Goal: Contribute content

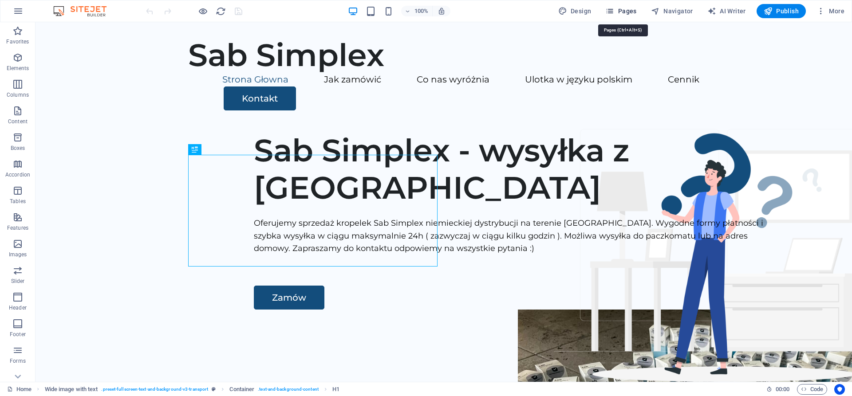
click at [629, 13] on span "Pages" at bounding box center [620, 11] width 31 height 9
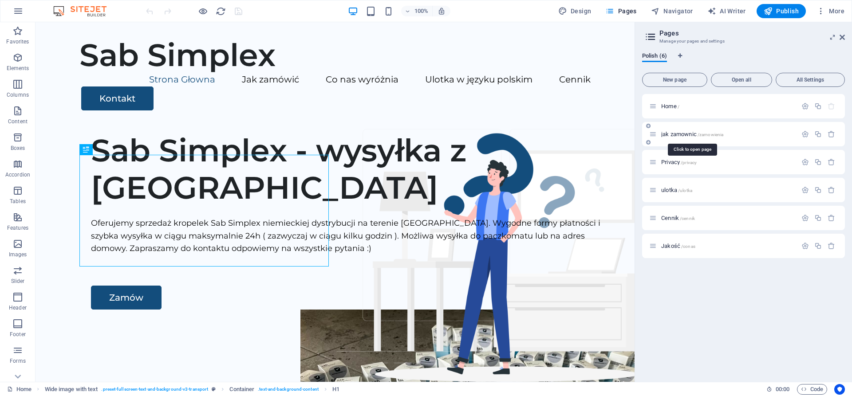
click at [690, 134] on span "jak zamownic /zamowienia" at bounding box center [692, 134] width 62 height 7
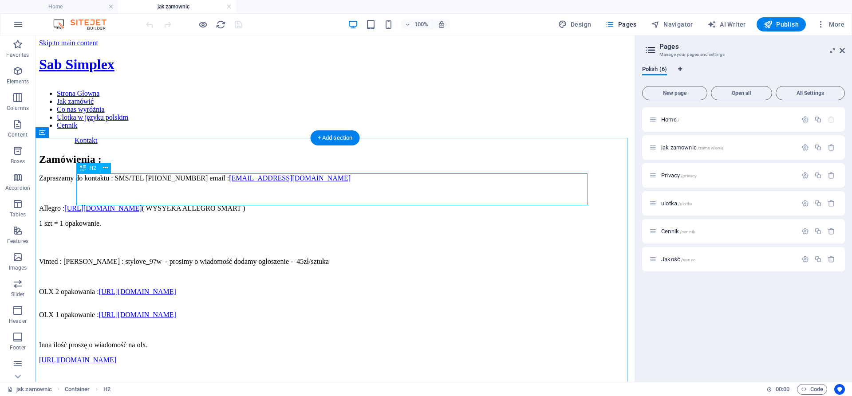
click at [288, 166] on div "Zamówienia :" at bounding box center [335, 160] width 592 height 12
drag, startPoint x: 334, startPoint y: 133, endPoint x: 144, endPoint y: 118, distance: 190.5
click at [334, 133] on div "+ Add section" at bounding box center [335, 137] width 49 height 15
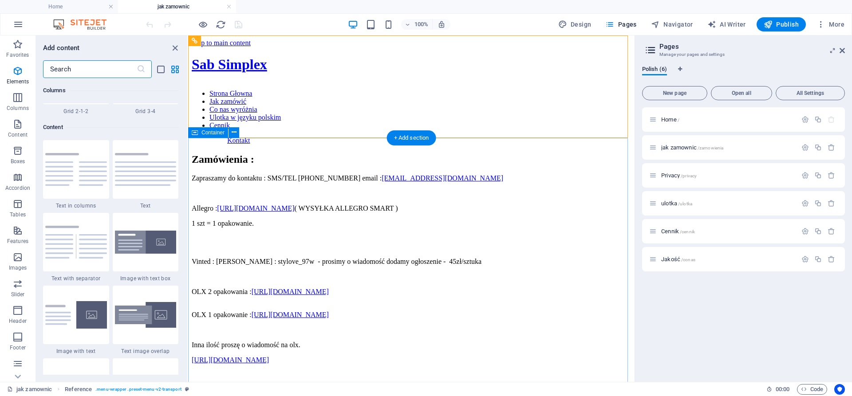
scroll to position [1553, 0]
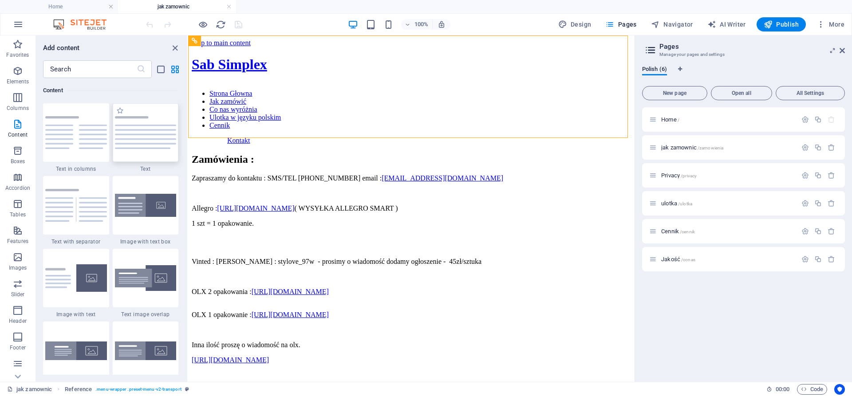
drag, startPoint x: 162, startPoint y: 138, endPoint x: 39, endPoint y: 103, distance: 127.3
click at [162, 138] on img at bounding box center [146, 132] width 62 height 33
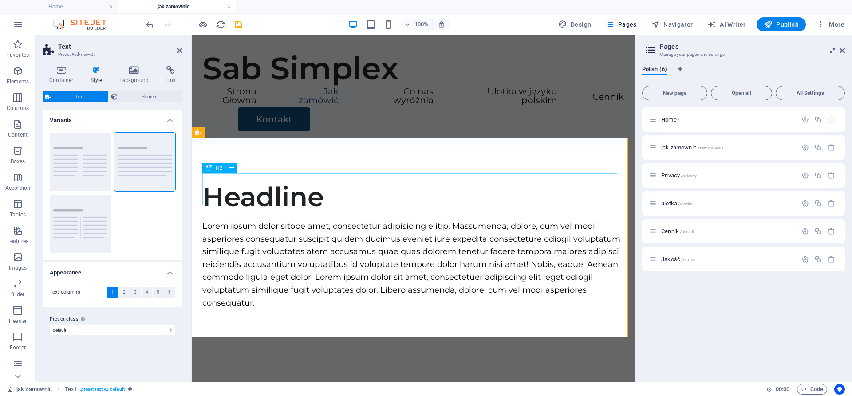
click at [394, 192] on div "Headline" at bounding box center [413, 197] width 422 height 32
click at [309, 190] on div "Headline" at bounding box center [413, 197] width 422 height 32
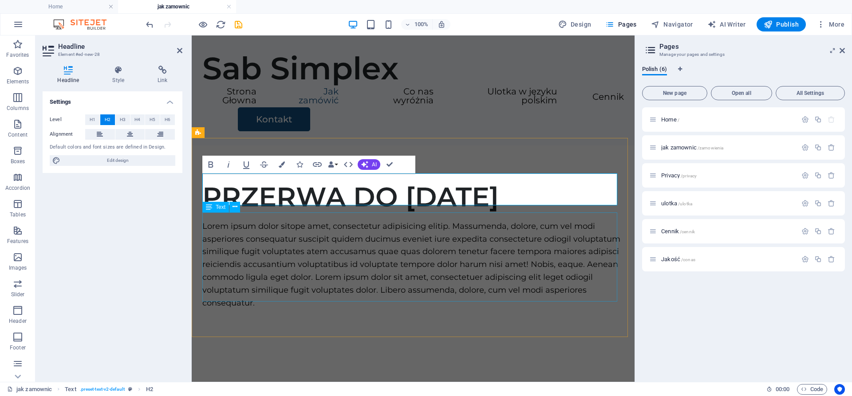
click at [325, 257] on div "Lorem ipsum dolor sitope amet, consectetur adipisicing elitip. Massumenda, dolo…" at bounding box center [413, 265] width 422 height 90
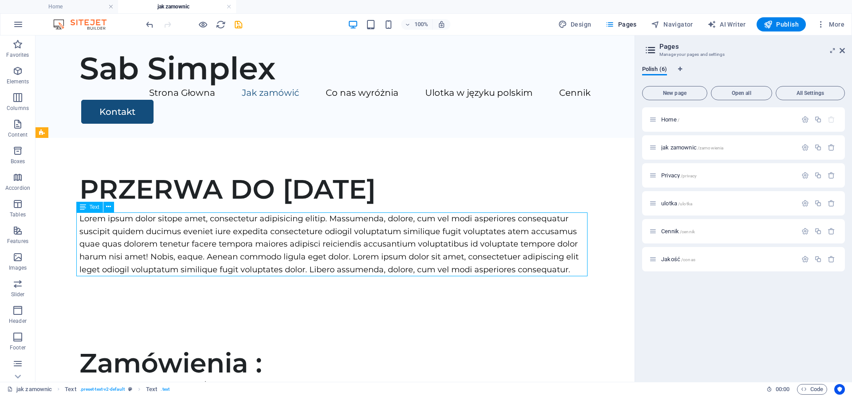
click at [416, 264] on div "Lorem ipsum dolor sitope amet, consectetur adipisicing elitip. Massumenda, dolo…" at bounding box center [334, 245] width 511 height 64
click at [428, 256] on div "Lorem ipsum dolor sitope amet, consectetur adipisicing elitip. Massumenda, dolo…" at bounding box center [334, 245] width 511 height 64
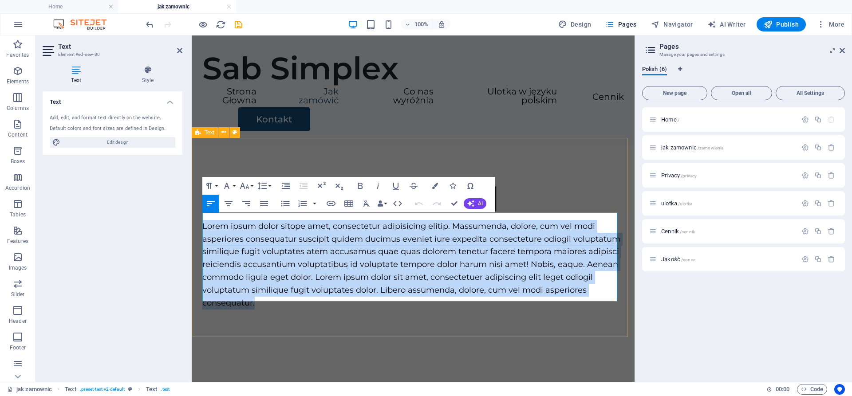
drag, startPoint x: 311, startPoint y: 291, endPoint x: 195, endPoint y: 210, distance: 141.2
click at [195, 210] on div "PRZERWA DO [DATE] Lorem ipsum dolor sitope amet, consectetur adipisicing elitip…" at bounding box center [413, 246] width 443 height 200
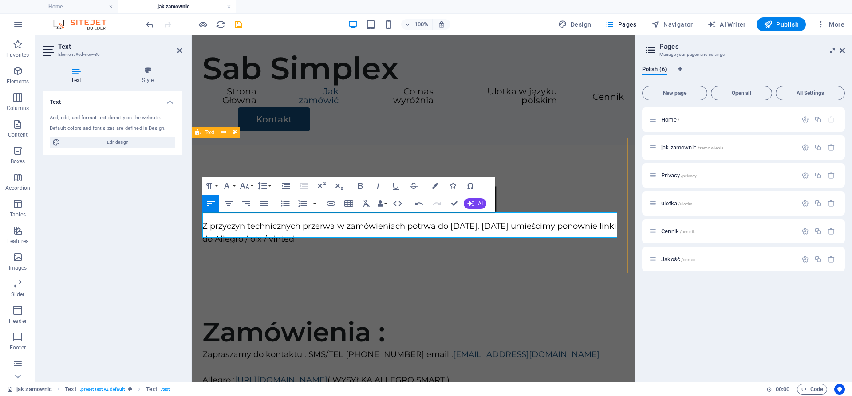
click at [457, 263] on div "PRZERWA DO [DATE] Z przyczyn technicznych przerwa w zamówieniach potrwa do [DAT…" at bounding box center [413, 214] width 443 height 136
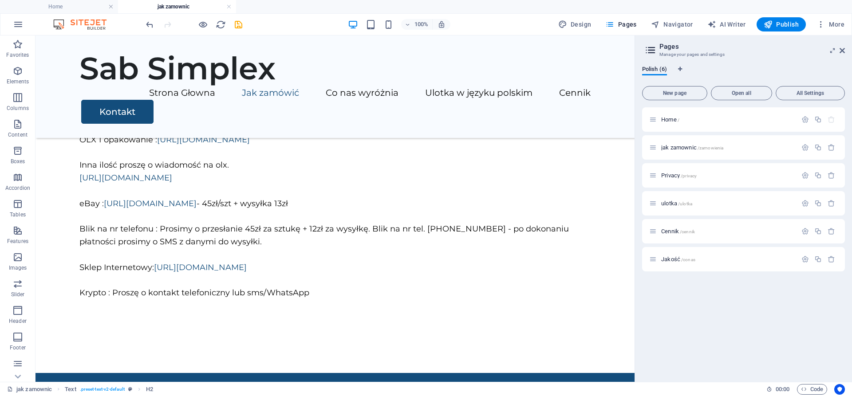
scroll to position [337, 0]
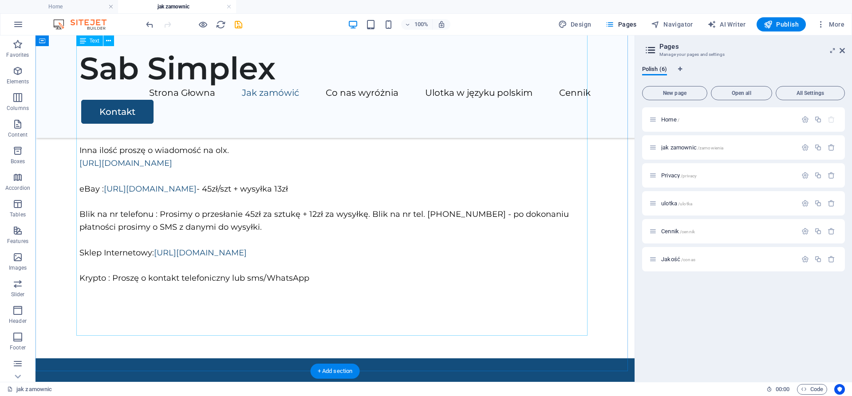
click at [383, 277] on div "Zapraszamy do kontaktu : SMS/TEL [PHONE_NUMBER] email : [EMAIL_ADDRESS][DOMAIN_…" at bounding box center [334, 157] width 511 height 332
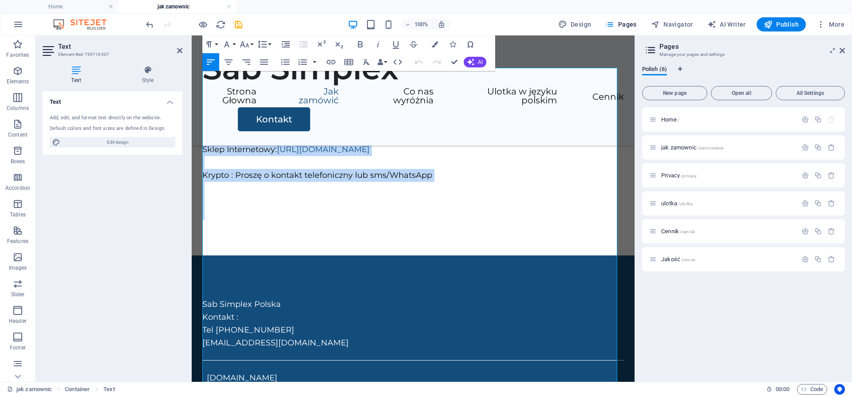
scroll to position [473, 0]
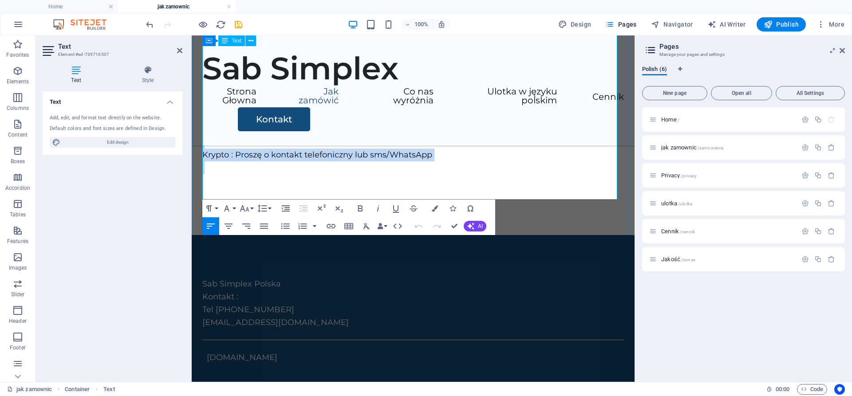
drag, startPoint x: 203, startPoint y: 209, endPoint x: 445, endPoint y: 170, distance: 245.0
click at [445, 170] on div "Zapraszamy do kontaktu : SMS/TEL [PHONE_NUMBER] email : [EMAIL_ADDRESS][DOMAIN_…" at bounding box center [413, 33] width 422 height 332
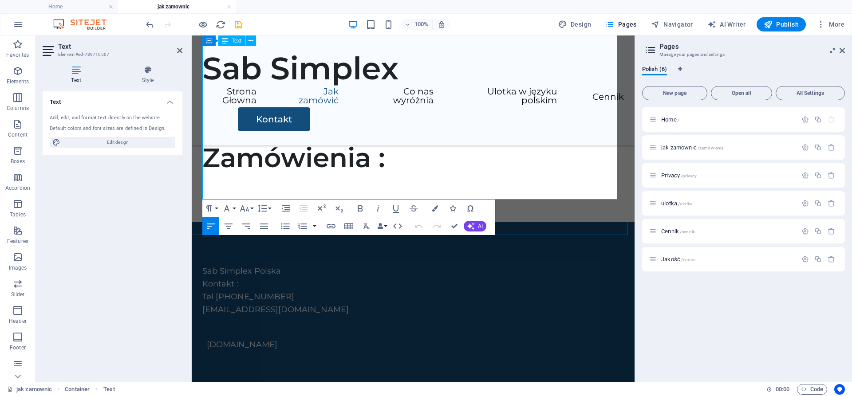
scroll to position [154, 0]
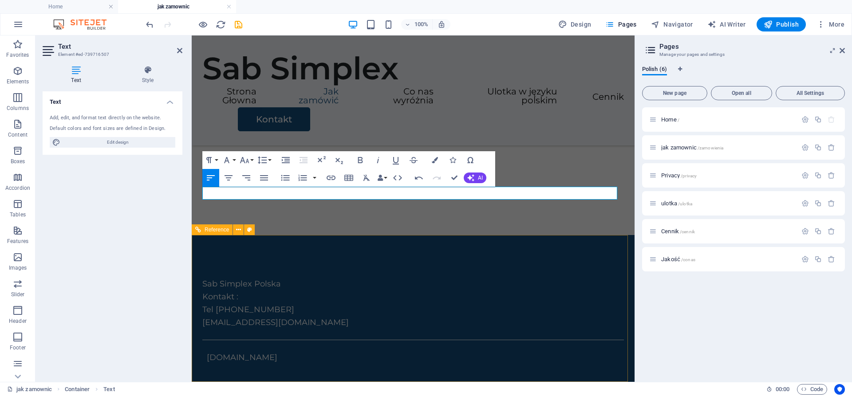
click at [395, 236] on div "Sab Simplex Polska Kontakt : Tel [PHONE_NUMBER] [EMAIL_ADDRESS][DOMAIN_NAME] [D…" at bounding box center [413, 315] width 443 height 160
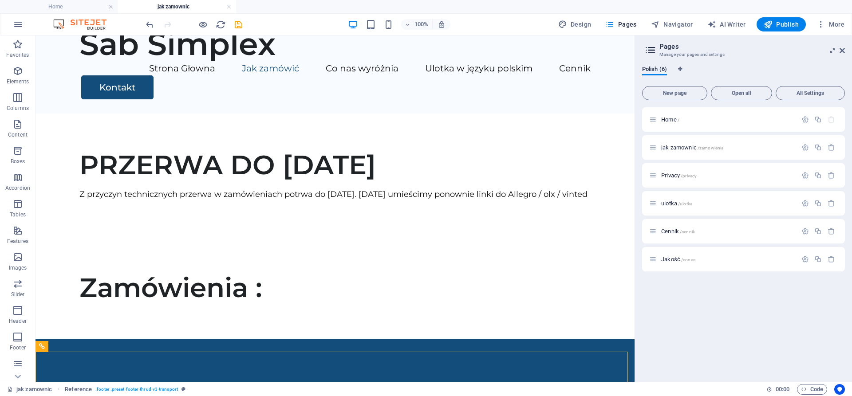
scroll to position [25, 0]
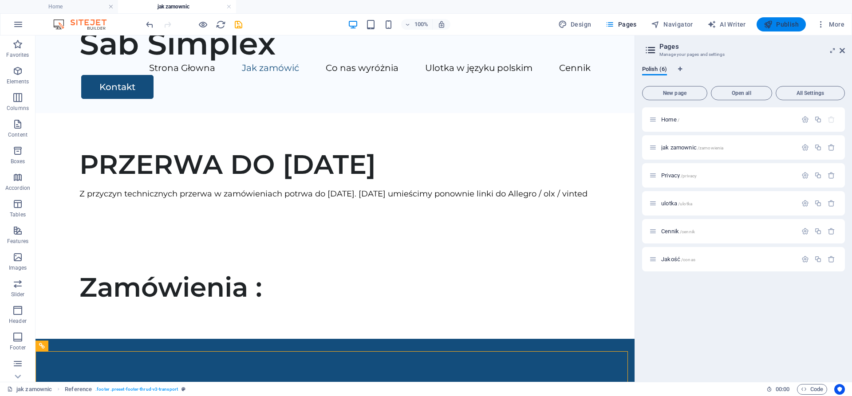
click at [774, 28] on span "Publish" at bounding box center [781, 24] width 35 height 9
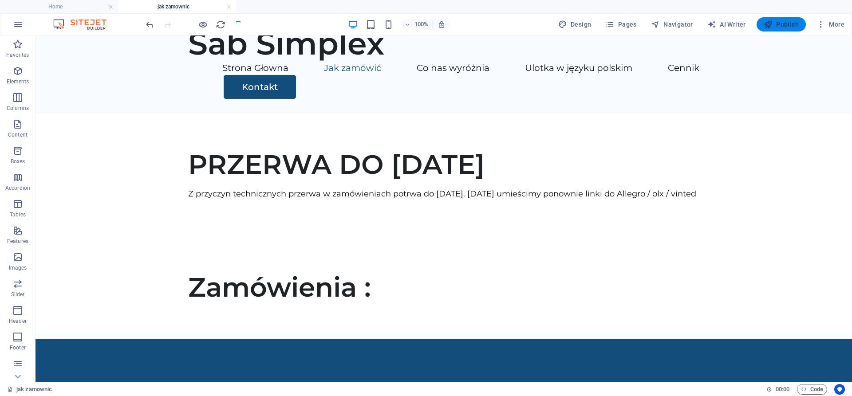
click at [773, 25] on icon "button" at bounding box center [768, 24] width 9 height 9
